Goal: Navigation & Orientation: Find specific page/section

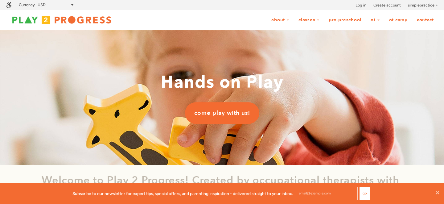
scroll to position [0, 0]
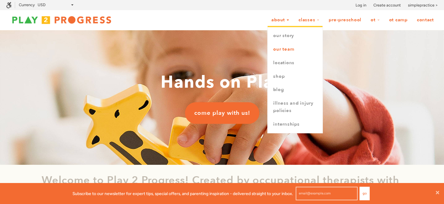
click at [282, 51] on link "Our Team" at bounding box center [295, 50] width 55 height 14
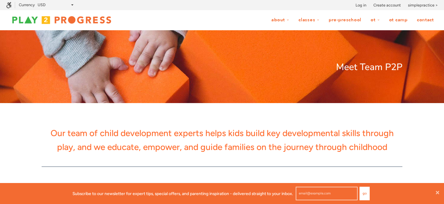
click at [85, 19] on img at bounding box center [61, 20] width 111 height 12
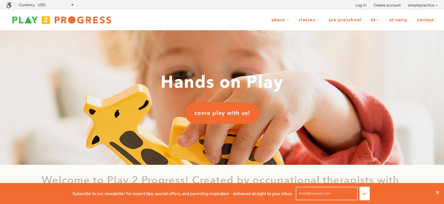
scroll to position [0, 0]
